Goal: Check status: Check status

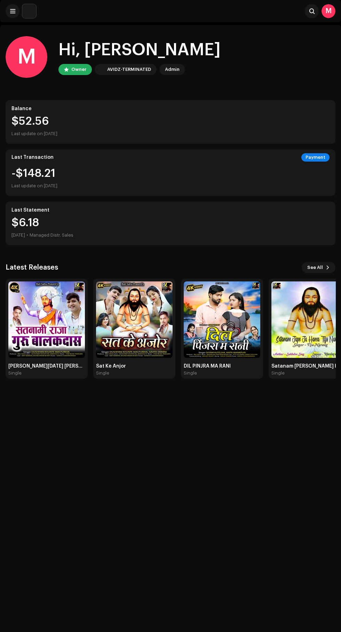
click at [117, 69] on div "AVIDZ-TERMINATED" at bounding box center [129, 69] width 44 height 8
click at [240, 55] on div "M Hi, [PERSON_NAME] Owner AVIDZ-TERMINATED Admin" at bounding box center [170, 57] width 329 height 42
click at [125, 70] on div "AVIDZ-TERMINATED" at bounding box center [129, 69] width 44 height 8
click at [168, 59] on div "Hi, [PERSON_NAME]" at bounding box center [139, 50] width 162 height 22
click at [327, 11] on div "M" at bounding box center [328, 11] width 14 height 14
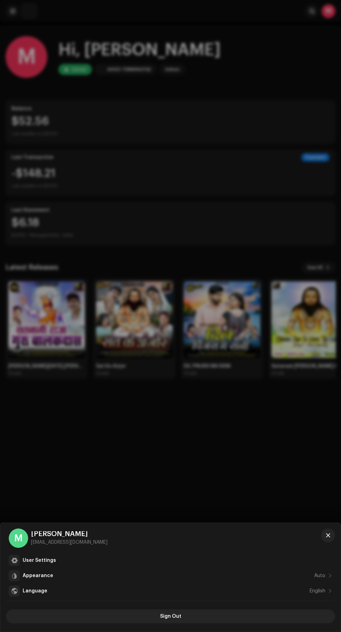
click at [231, 64] on div at bounding box center [170, 316] width 341 height 632
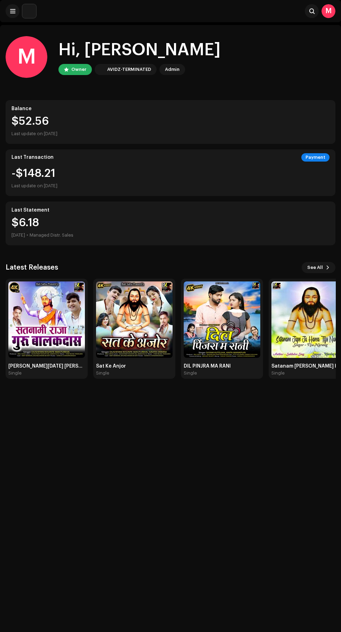
click at [327, 268] on span at bounding box center [327, 268] width 4 height 6
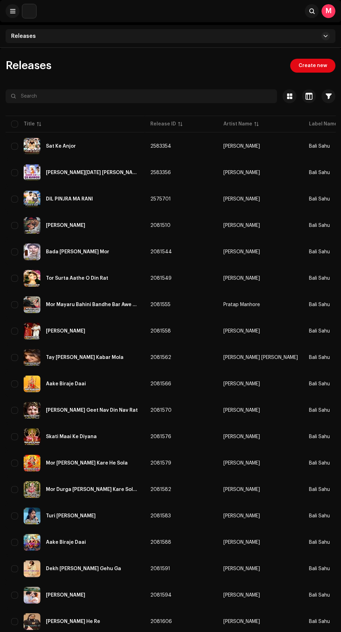
click at [13, 11] on span at bounding box center [12, 11] width 5 height 6
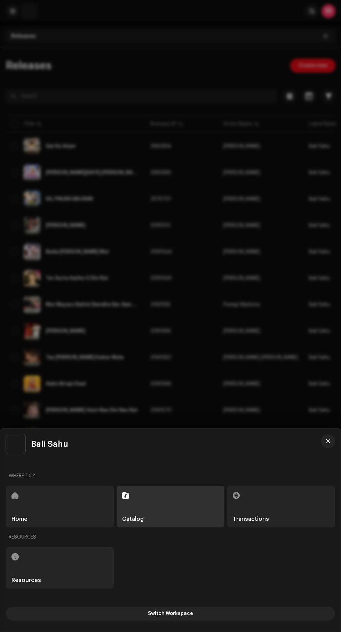
click at [280, 519] on div "Transactions" at bounding box center [281, 507] width 108 height 42
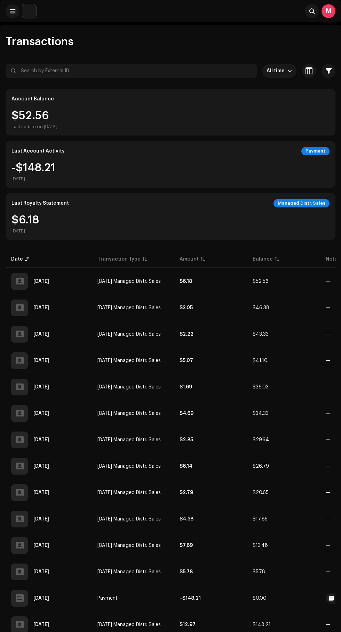
click at [279, 72] on span "All time" at bounding box center [276, 71] width 21 height 14
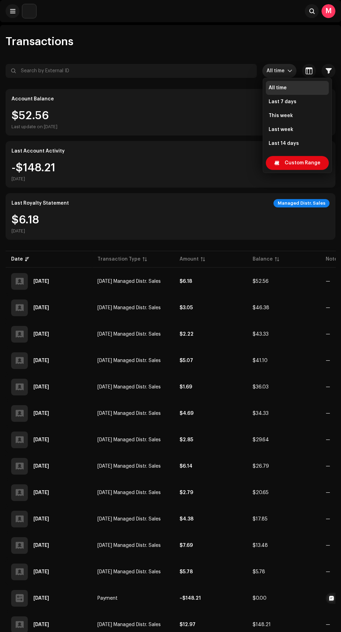
click at [293, 102] on span "Last 7 days" at bounding box center [282, 101] width 28 height 7
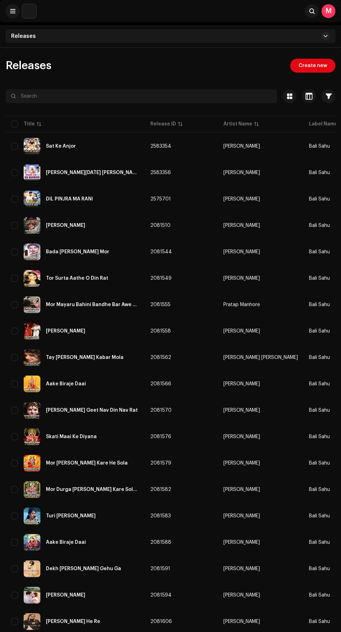
click at [12, 11] on span at bounding box center [12, 11] width 5 height 6
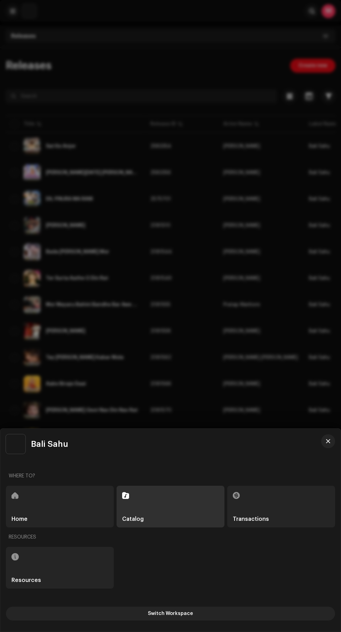
click at [161, 509] on div "Catalog" at bounding box center [170, 507] width 108 height 42
